Goal: Task Accomplishment & Management: Use online tool/utility

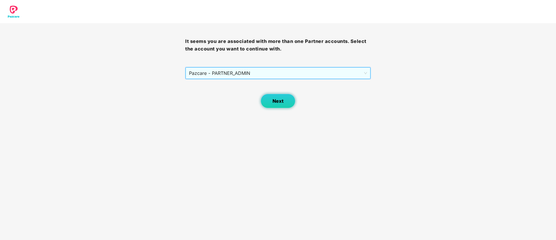
click at [274, 103] on span "Next" at bounding box center [277, 101] width 11 height 6
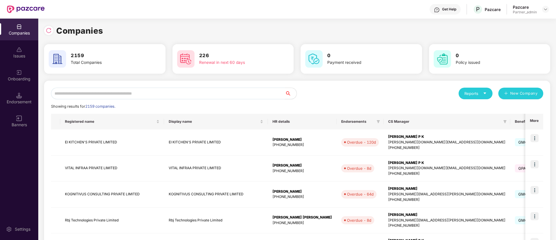
click at [169, 93] on input "text" at bounding box center [168, 93] width 234 height 12
paste input "**********"
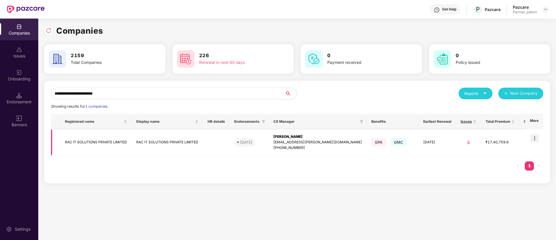
type input "**********"
click at [536, 139] on img at bounding box center [534, 138] width 8 height 8
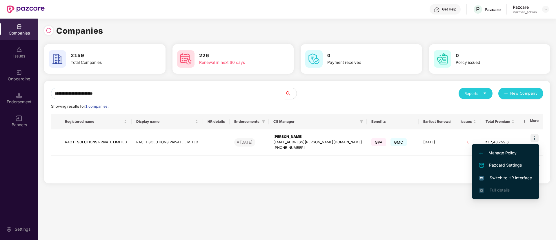
click at [516, 174] on span "Switch to HR interface" at bounding box center [505, 177] width 53 height 6
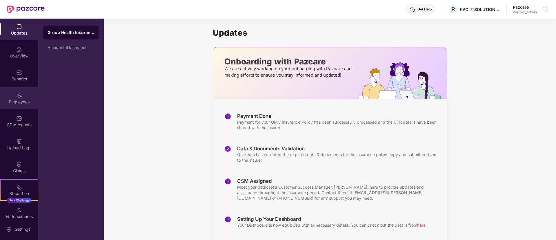
click at [22, 99] on div "Employees" at bounding box center [19, 102] width 38 height 6
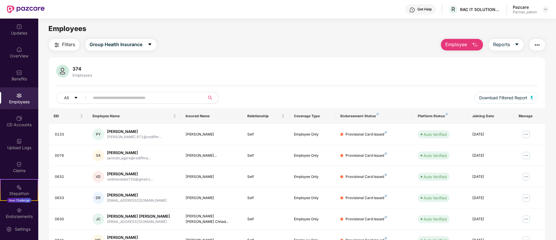
click at [537, 39] on main "Employees Filters Group Health Insurance Employee Reports 374 Employees All Dow…" at bounding box center [296, 139] width 517 height 240
click at [537, 45] on img "button" at bounding box center [536, 44] width 7 height 7
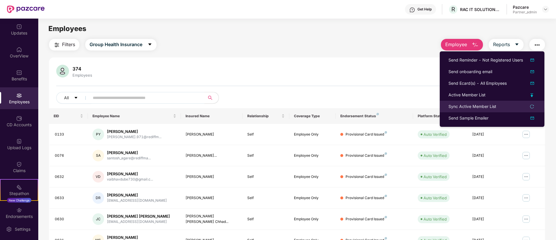
click at [531, 106] on icon "reload" at bounding box center [532, 106] width 4 height 4
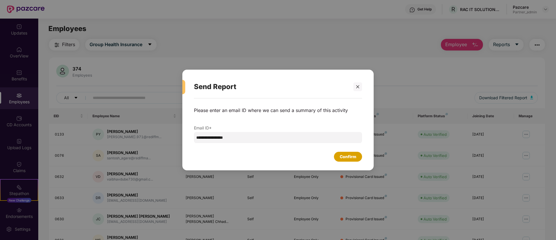
click at [353, 154] on div "Confirm" at bounding box center [348, 156] width 17 height 6
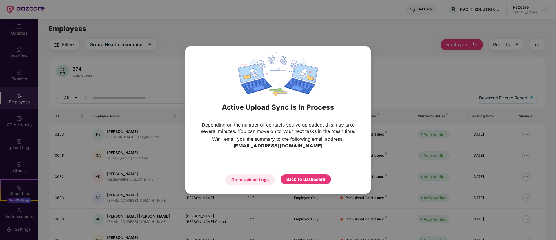
click at [261, 179] on div "Go to Upload Logs" at bounding box center [249, 179] width 37 height 6
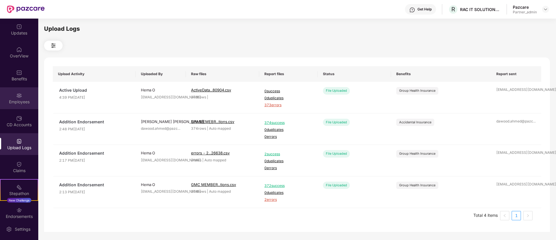
click at [1, 102] on div "Employees" at bounding box center [19, 102] width 38 height 6
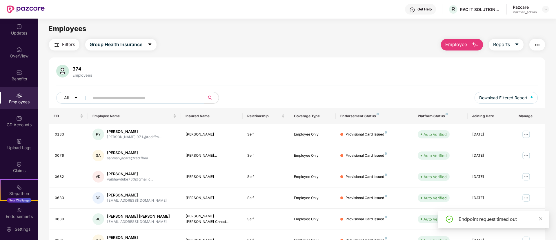
click at [535, 47] on img "button" at bounding box center [536, 44] width 7 height 7
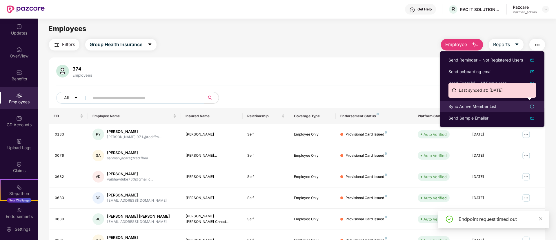
click at [530, 106] on icon "reload" at bounding box center [532, 106] width 4 height 4
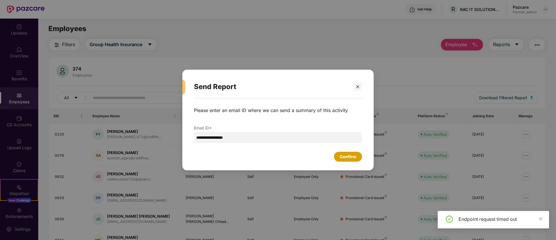
click at [354, 160] on div "Confirm" at bounding box center [348, 157] width 28 height 10
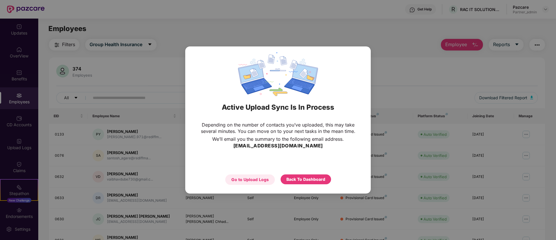
click at [260, 179] on div "Go to Upload Logs" at bounding box center [249, 179] width 37 height 6
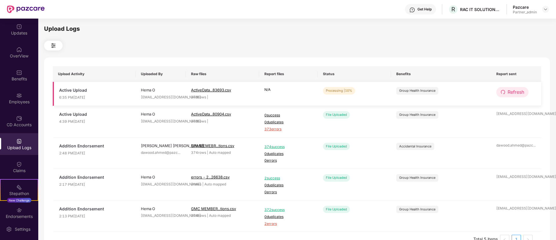
click at [520, 94] on span "Refresh" at bounding box center [515, 91] width 17 height 7
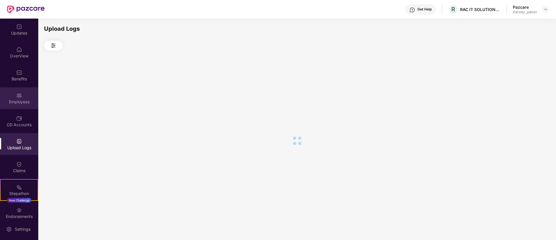
click at [28, 99] on div "Employees" at bounding box center [19, 102] width 38 height 6
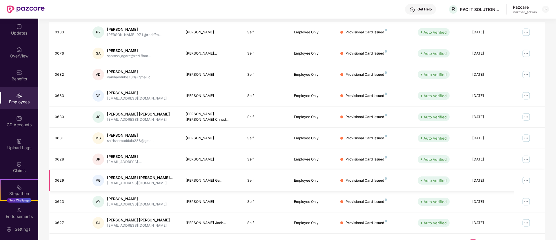
scroll to position [116, 0]
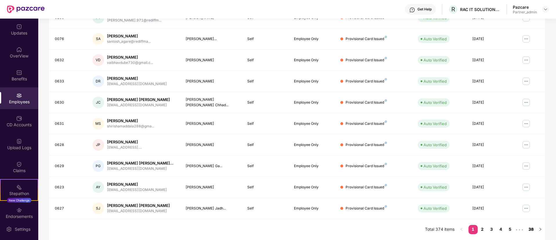
click at [530, 230] on link "38" at bounding box center [530, 229] width 9 height 9
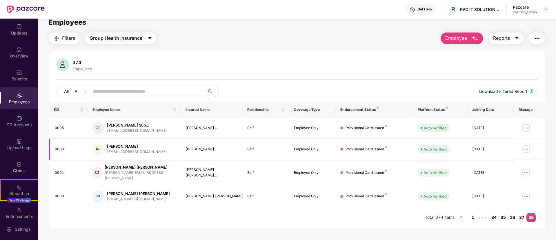
scroll to position [0, 0]
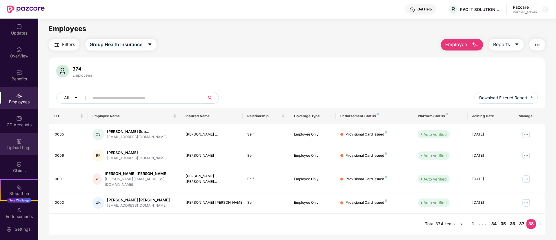
click at [18, 149] on div "Upload Logs" at bounding box center [19, 148] width 38 height 6
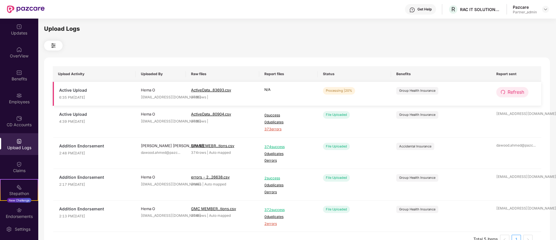
click at [501, 94] on icon "redo" at bounding box center [502, 92] width 5 height 5
click at [508, 91] on span "Refresh" at bounding box center [515, 91] width 17 height 7
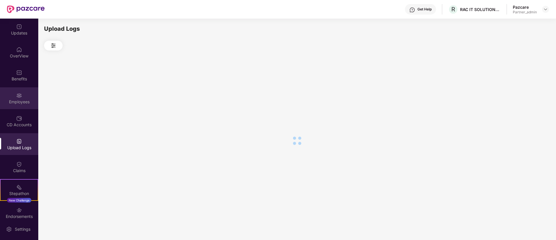
click at [13, 107] on div "Employees" at bounding box center [19, 98] width 38 height 22
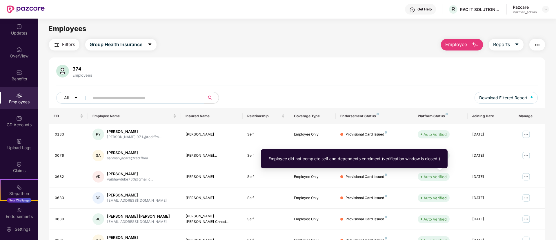
scroll to position [116, 0]
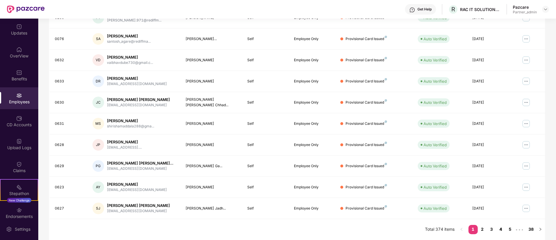
click at [502, 225] on link "4" at bounding box center [500, 229] width 9 height 9
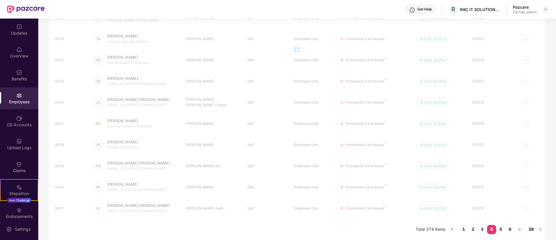
click at [515, 234] on span "•••" at bounding box center [519, 229] width 9 height 9
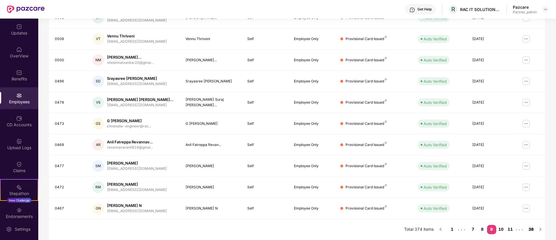
click at [535, 230] on link "38" at bounding box center [530, 229] width 9 height 9
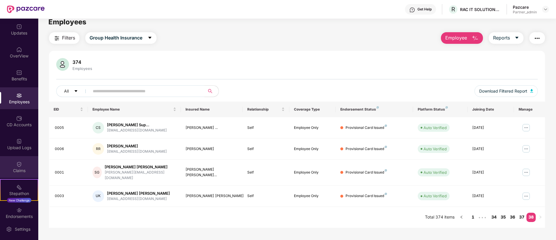
scroll to position [0, 0]
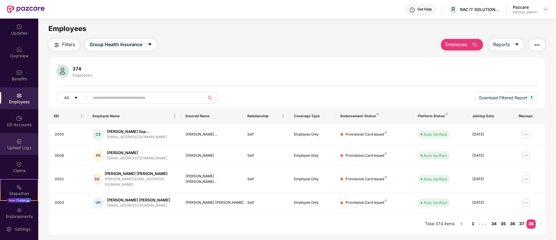
click at [20, 134] on div "Upload Logs" at bounding box center [19, 144] width 38 height 22
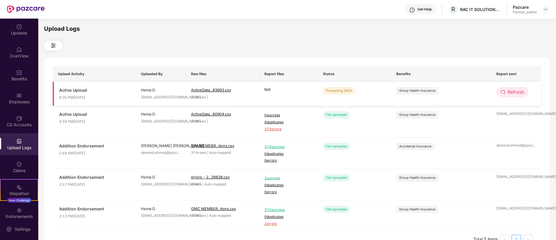
click at [508, 89] on span "Refresh" at bounding box center [515, 91] width 17 height 7
click at [508, 89] on span "Refresh" at bounding box center [516, 91] width 17 height 7
click at [506, 95] on button "Refresh" at bounding box center [512, 92] width 32 height 10
click at [506, 95] on button "Refresh" at bounding box center [512, 92] width 33 height 10
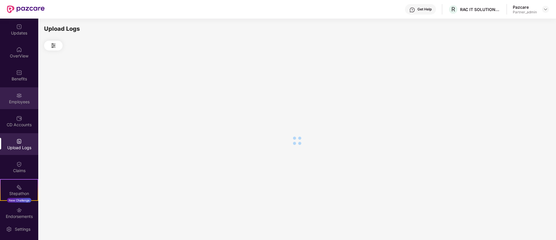
click at [27, 105] on div "Employees" at bounding box center [19, 98] width 38 height 22
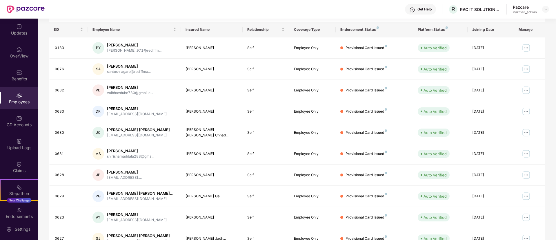
scroll to position [116, 0]
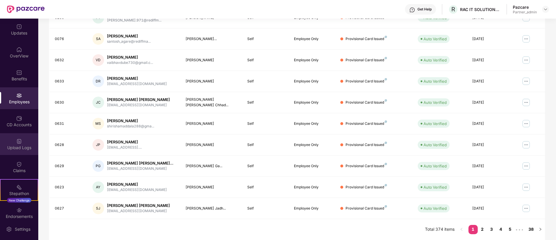
click at [16, 148] on div "Upload Logs" at bounding box center [19, 147] width 38 height 6
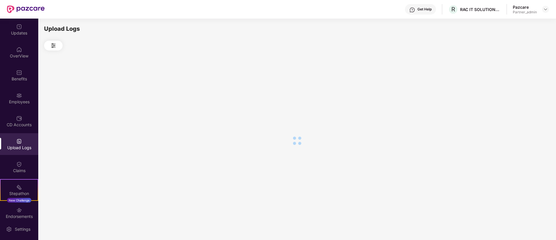
scroll to position [0, 0]
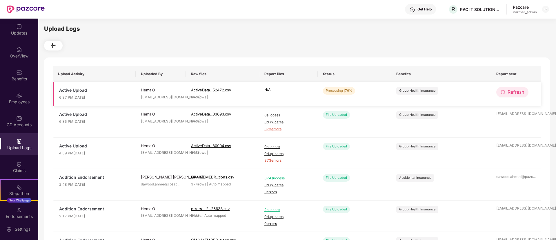
click at [519, 94] on span "Refresh" at bounding box center [515, 91] width 17 height 7
click at [519, 94] on span "Refresh" at bounding box center [516, 91] width 17 height 7
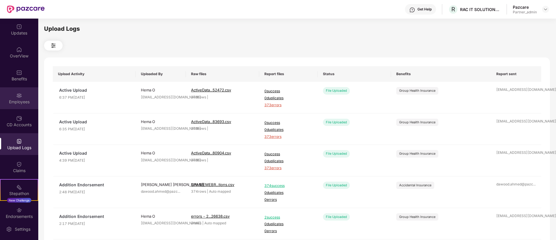
click at [21, 92] on img at bounding box center [19, 95] width 6 height 6
